Goal: Find specific page/section: Find specific page/section

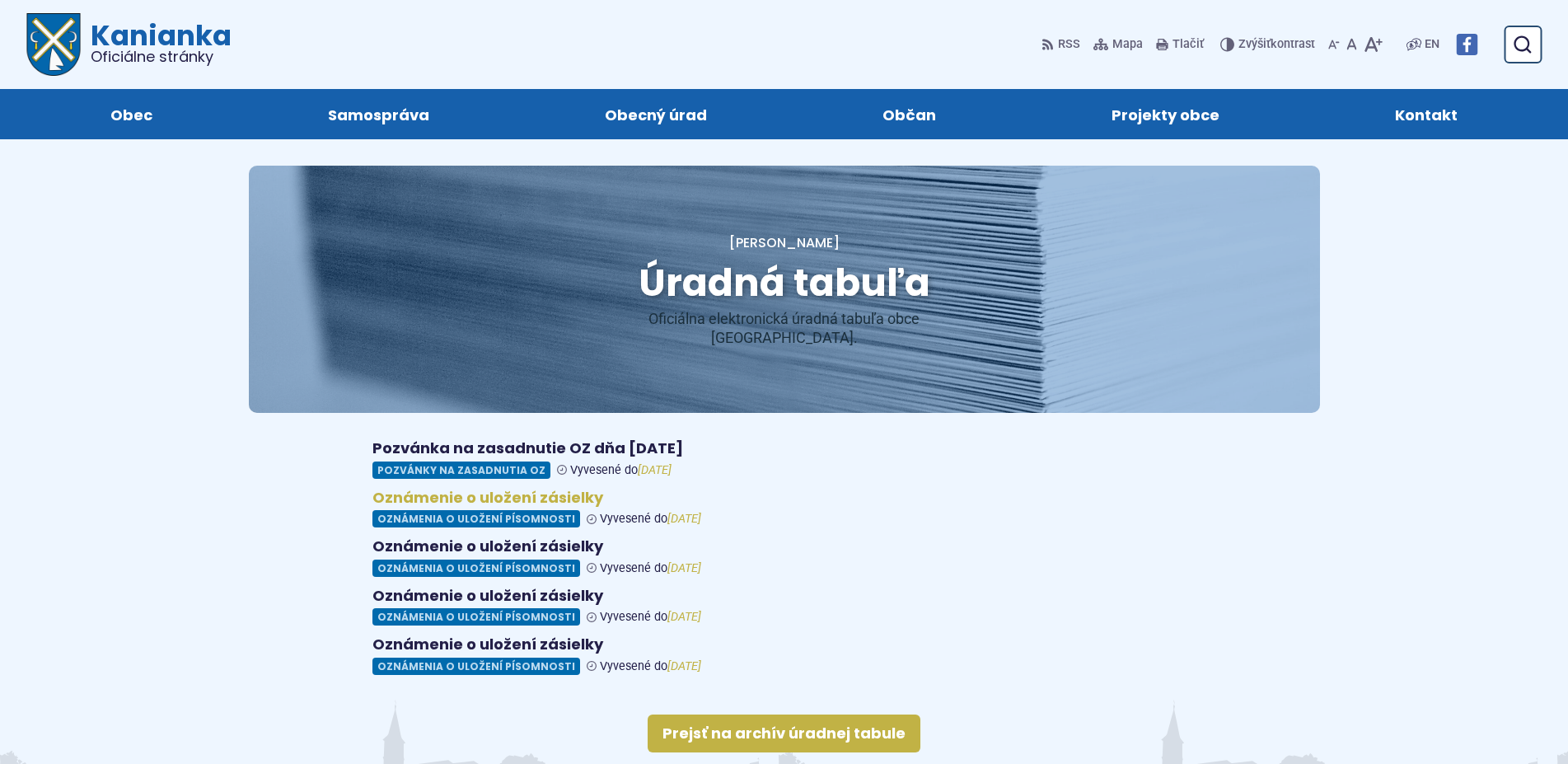
click at [472, 497] on figure at bounding box center [784, 508] width 824 height 40
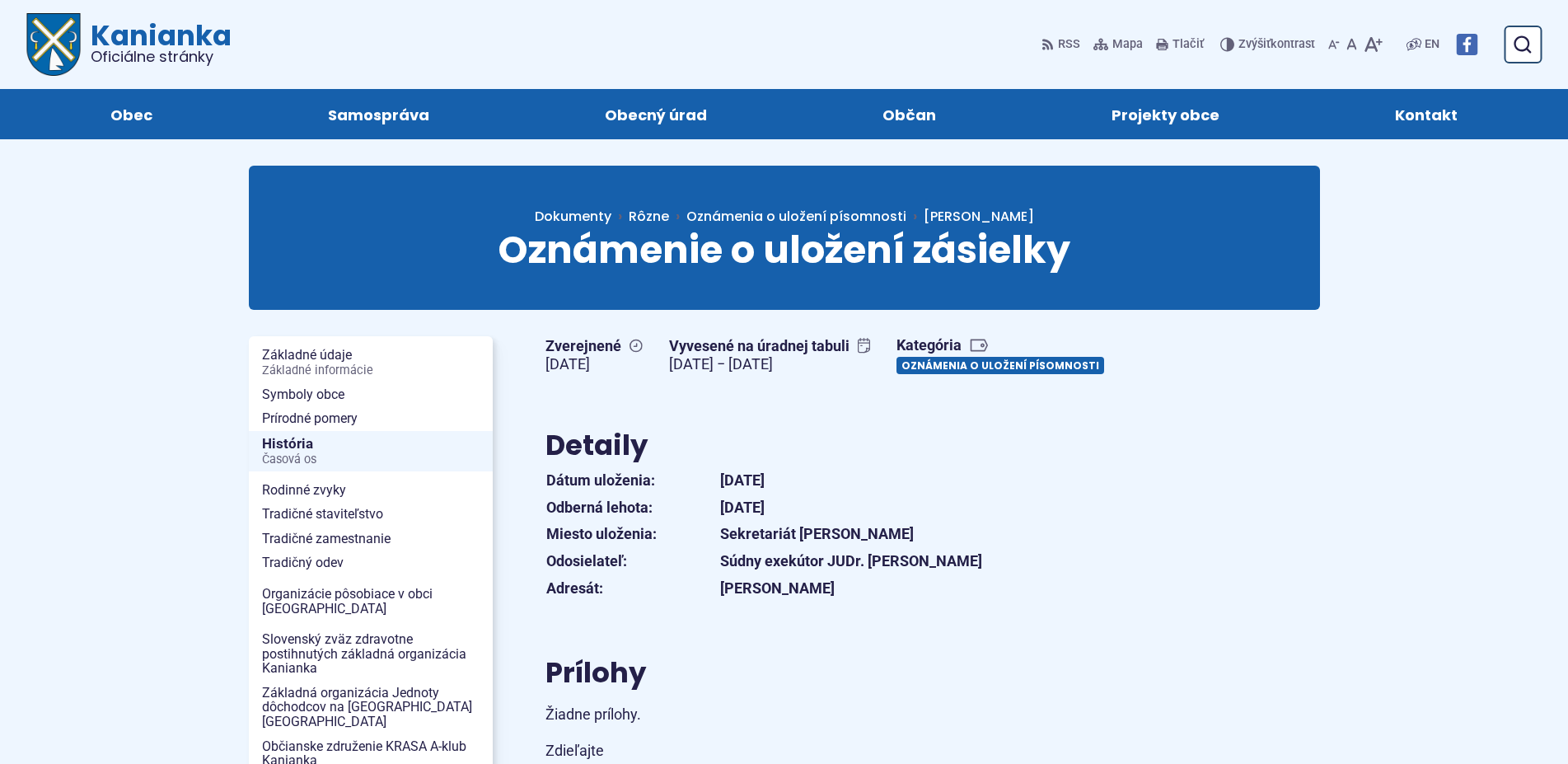
click at [897, 374] on link "Oznámenia o uložení písomnosti" at bounding box center [1000, 365] width 207 height 17
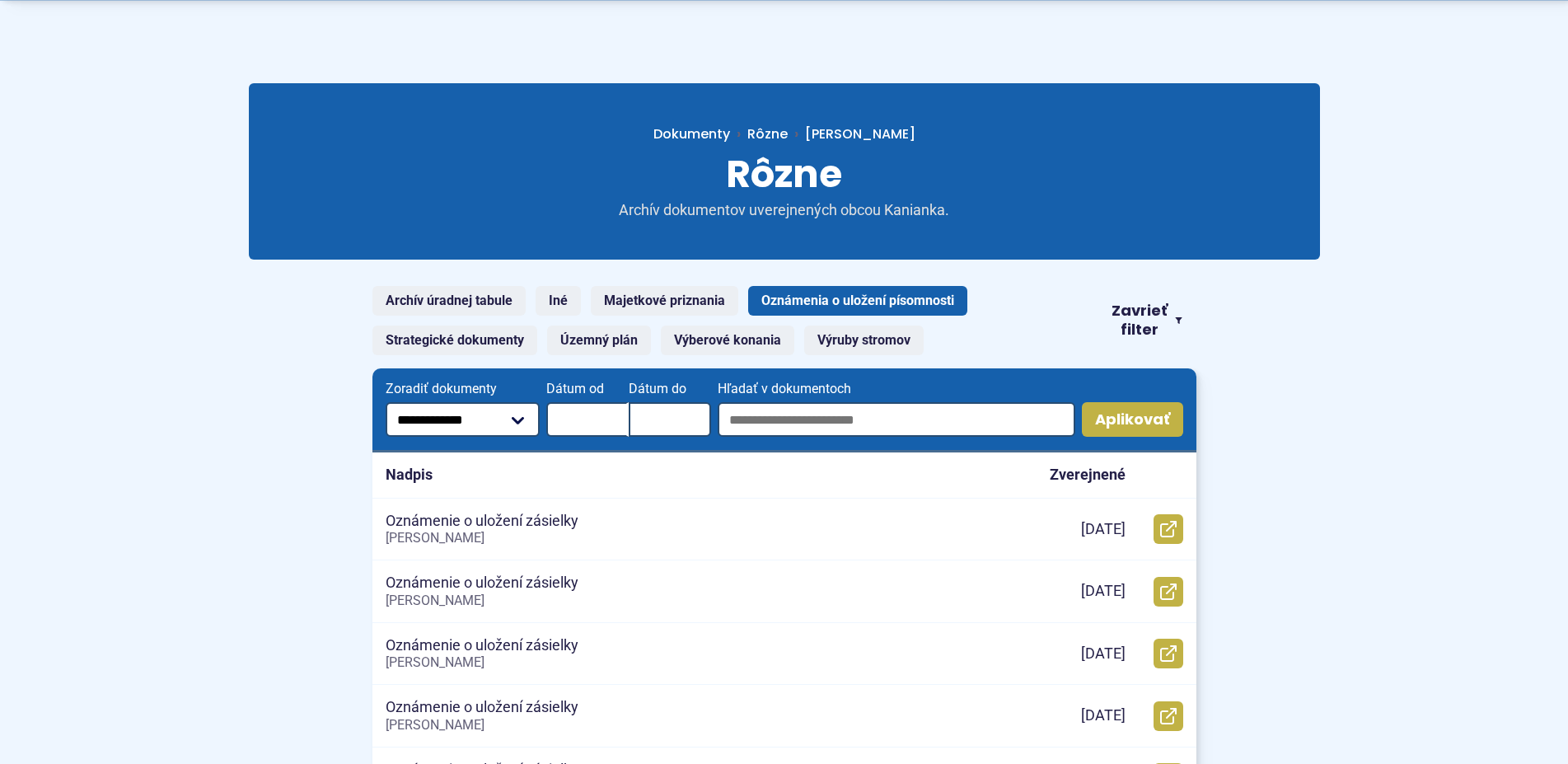
scroll to position [252, 0]
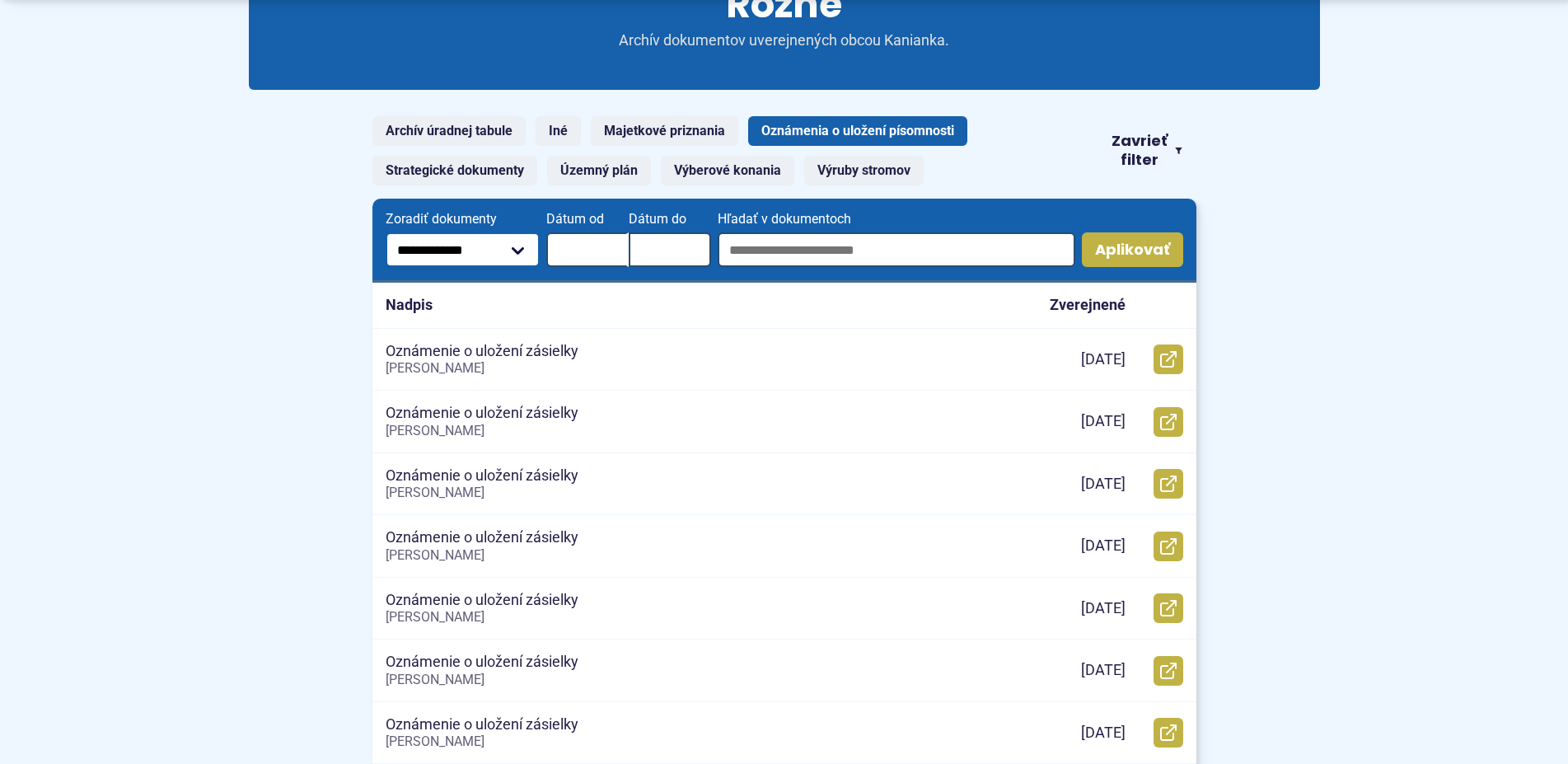
click at [386, 232] on select "**********" at bounding box center [462, 250] width 154 height 34
click at [197, 263] on body "Na zabezpečenie funkčnosti a anonymnú analýzu návštevnosti táto webstránka ukla…" at bounding box center [784, 701] width 1568 height 1906
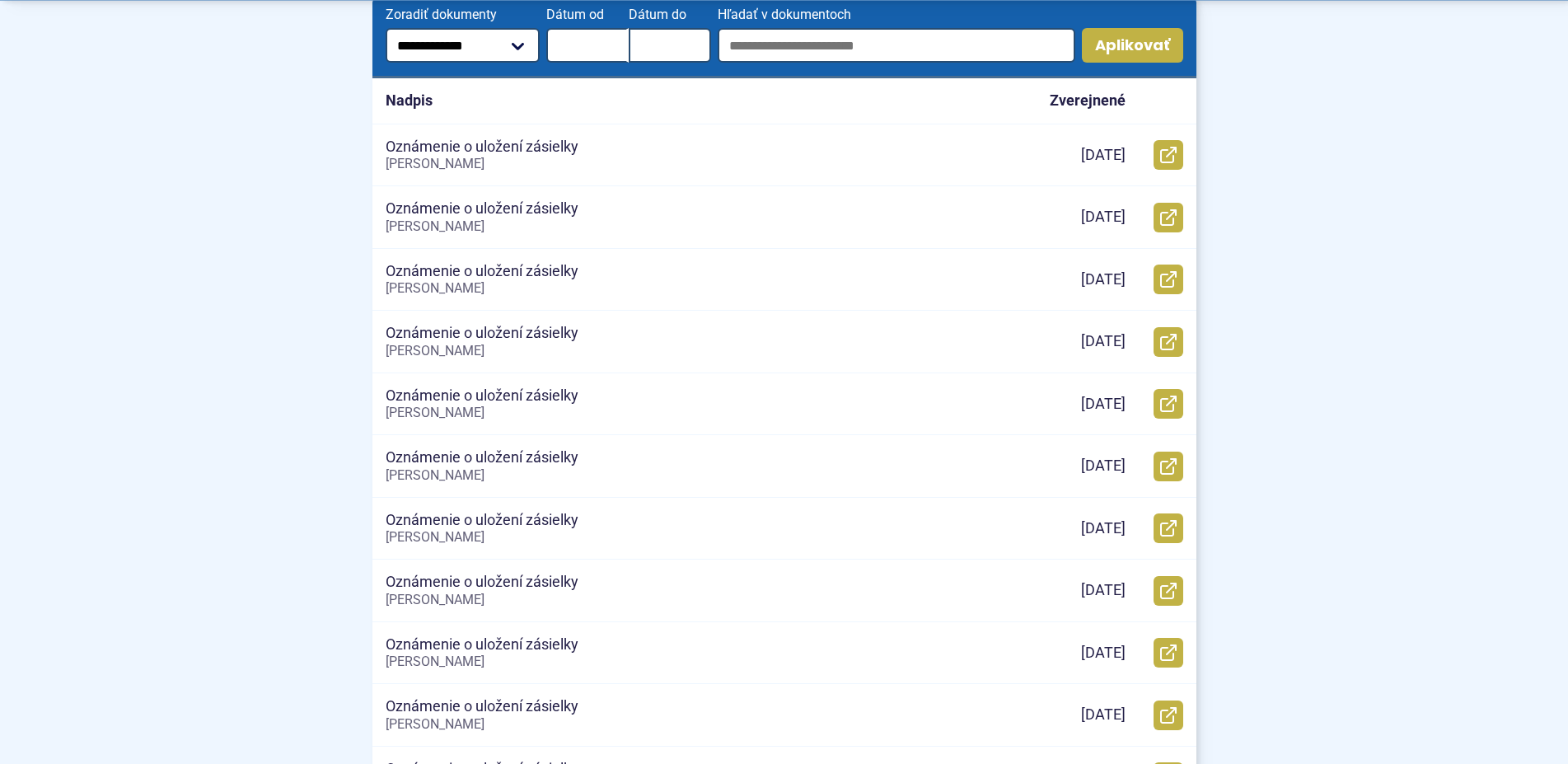
scroll to position [505, 0]
